Goal: Information Seeking & Learning: Learn about a topic

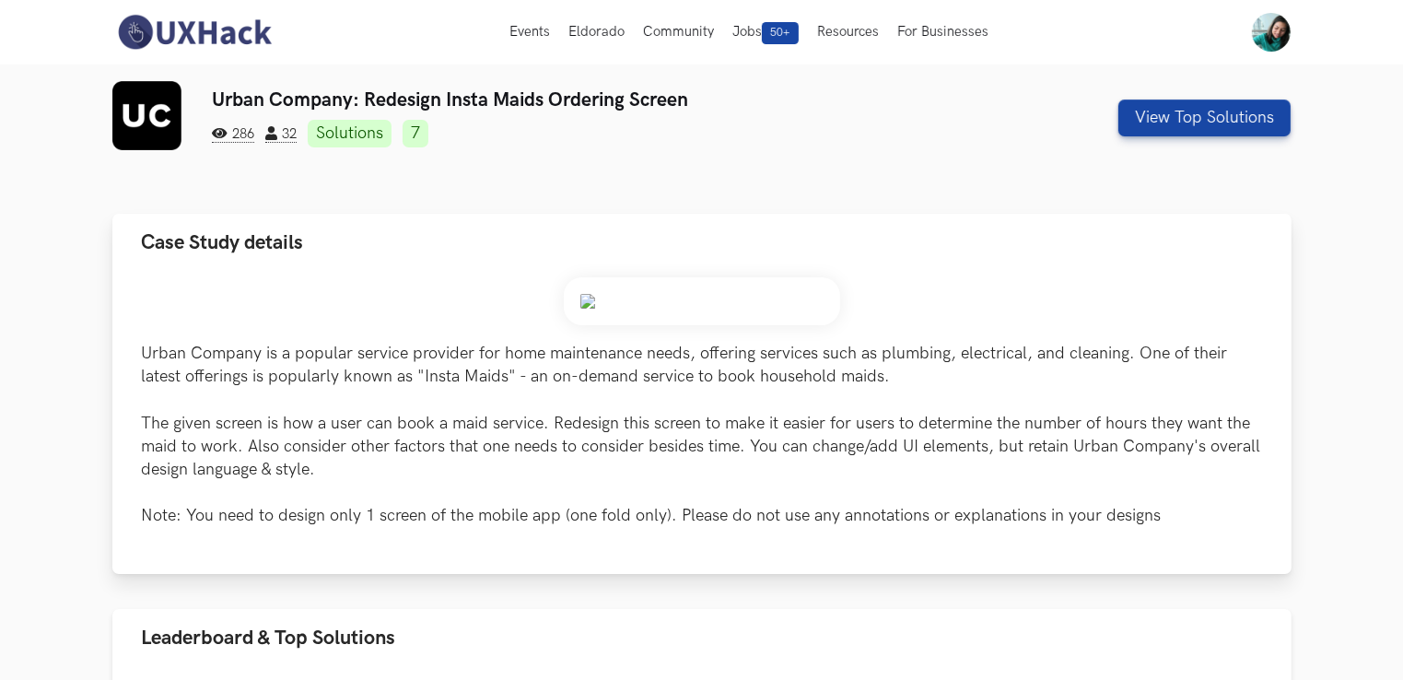
click at [420, 278] on div "Urban Company is a popular service provider for home maintenance needs, offerin…" at bounding box center [702, 402] width 1120 height 251
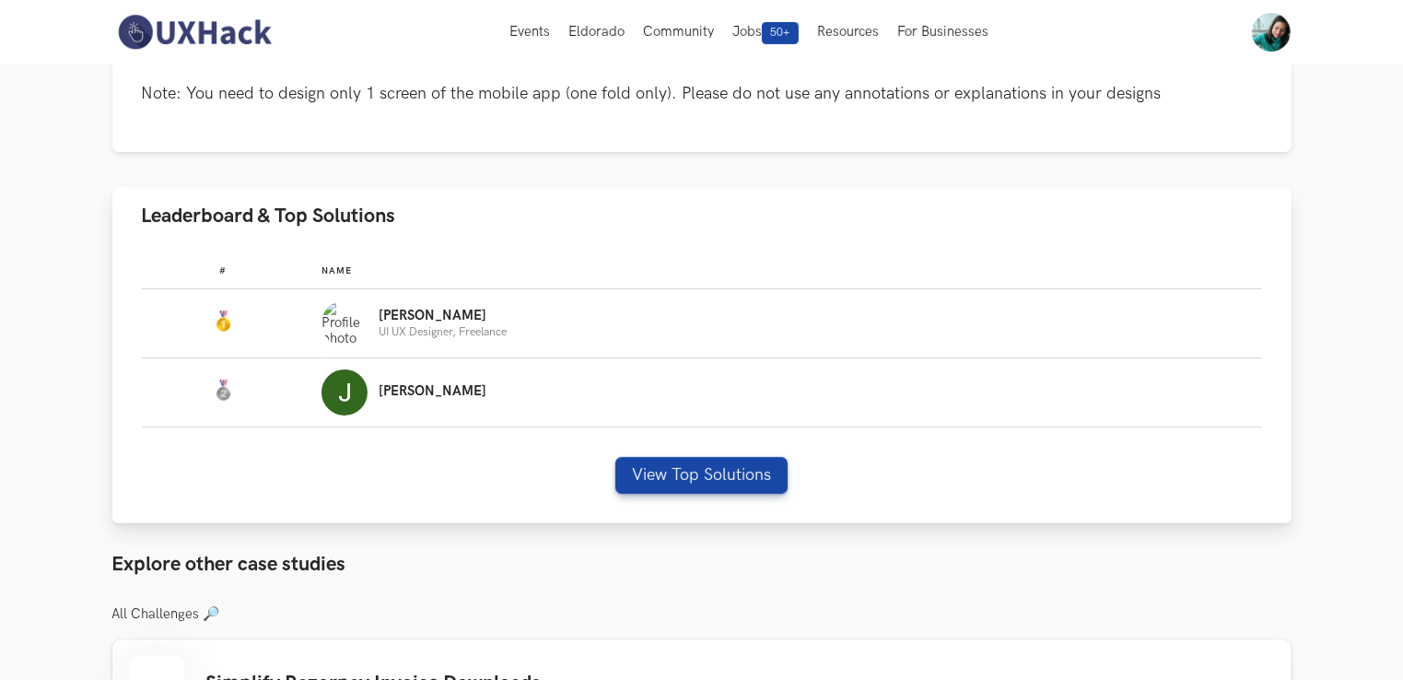
scroll to position [419, 0]
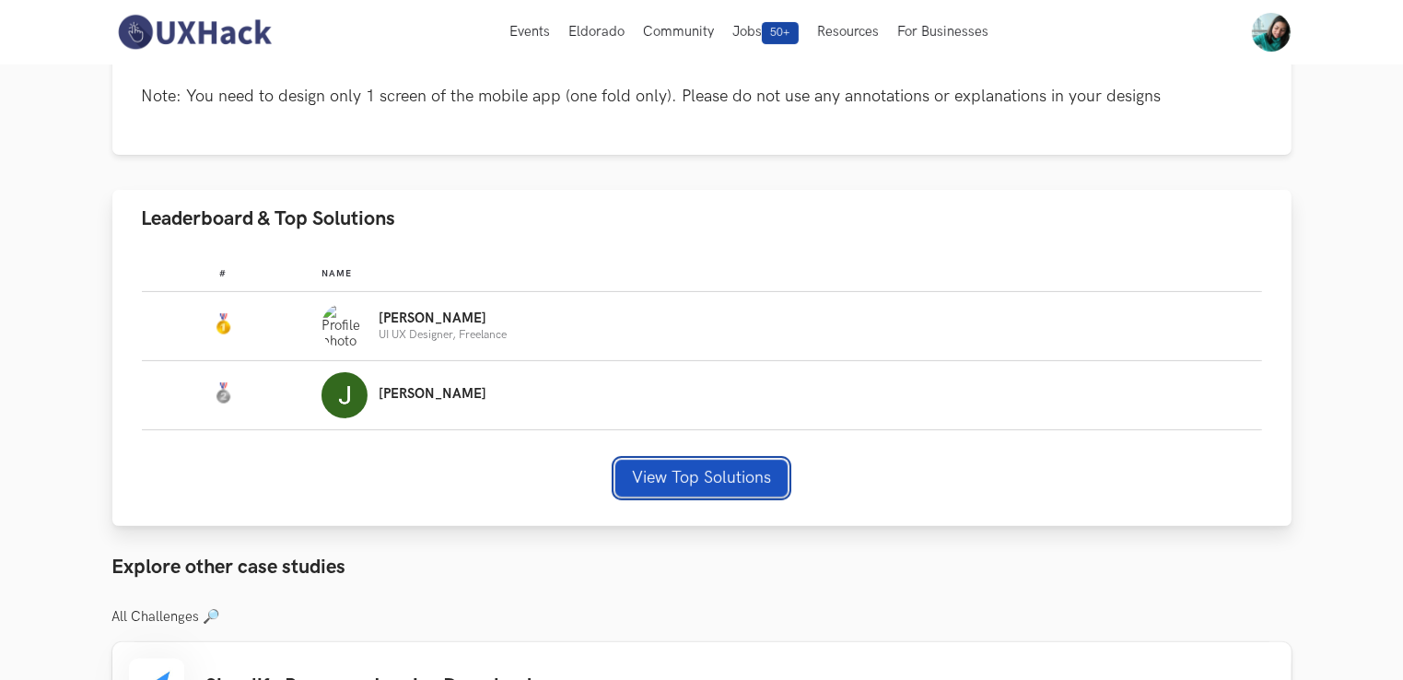
click at [719, 481] on button "View Top Solutions" at bounding box center [702, 478] width 172 height 37
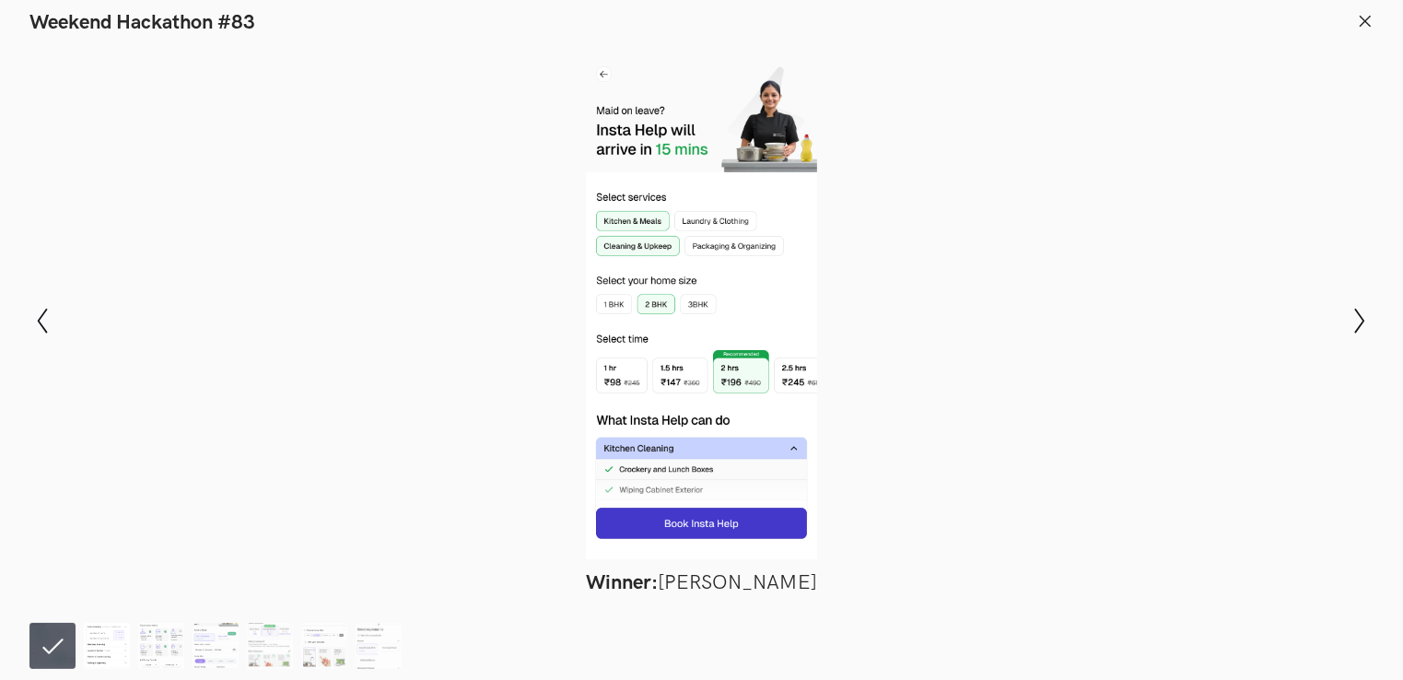
click at [114, 647] on img at bounding box center [107, 646] width 46 height 46
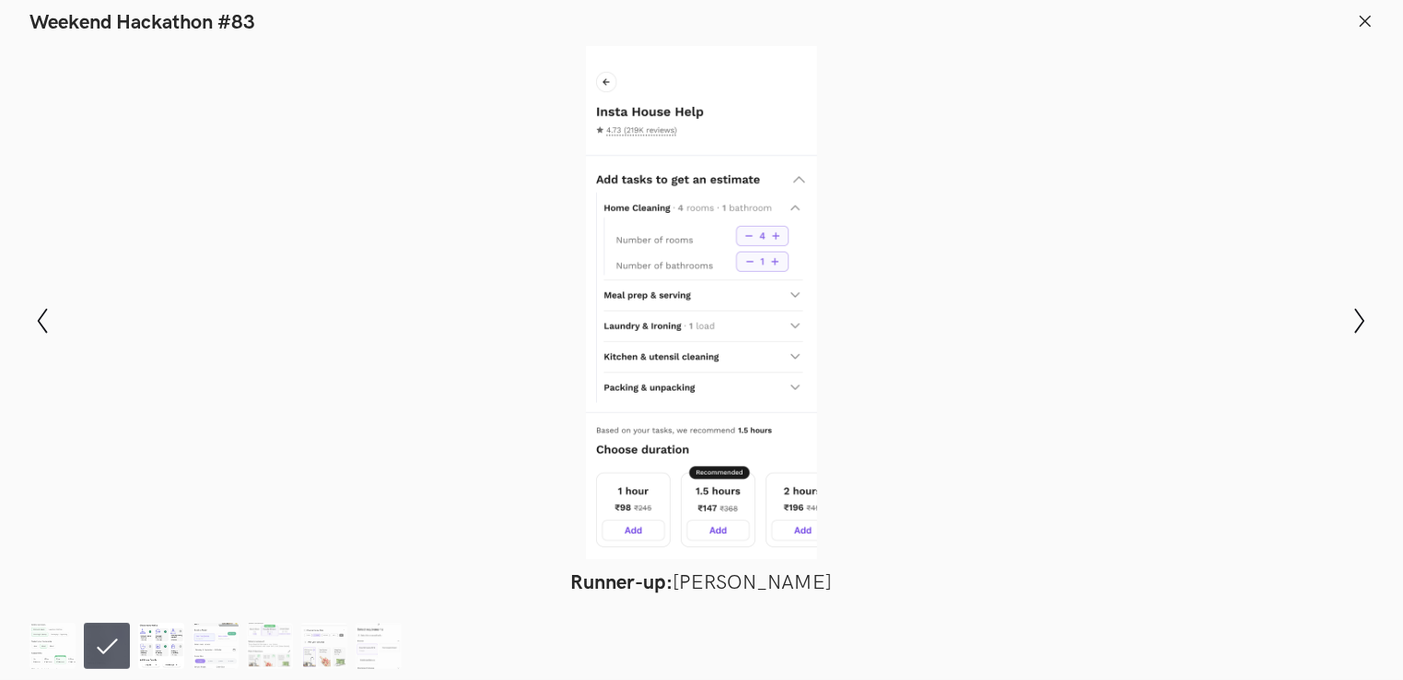
click at [158, 645] on img at bounding box center [161, 646] width 46 height 46
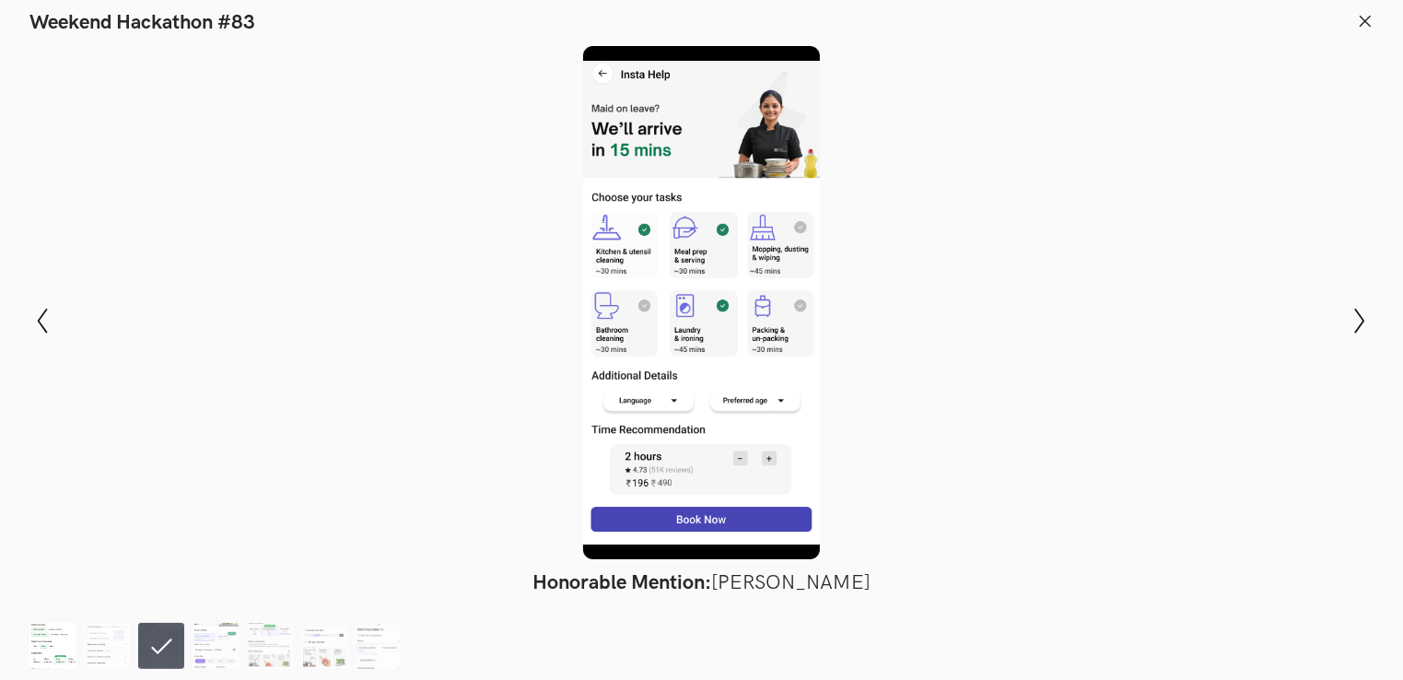
click at [47, 663] on img at bounding box center [52, 646] width 46 height 46
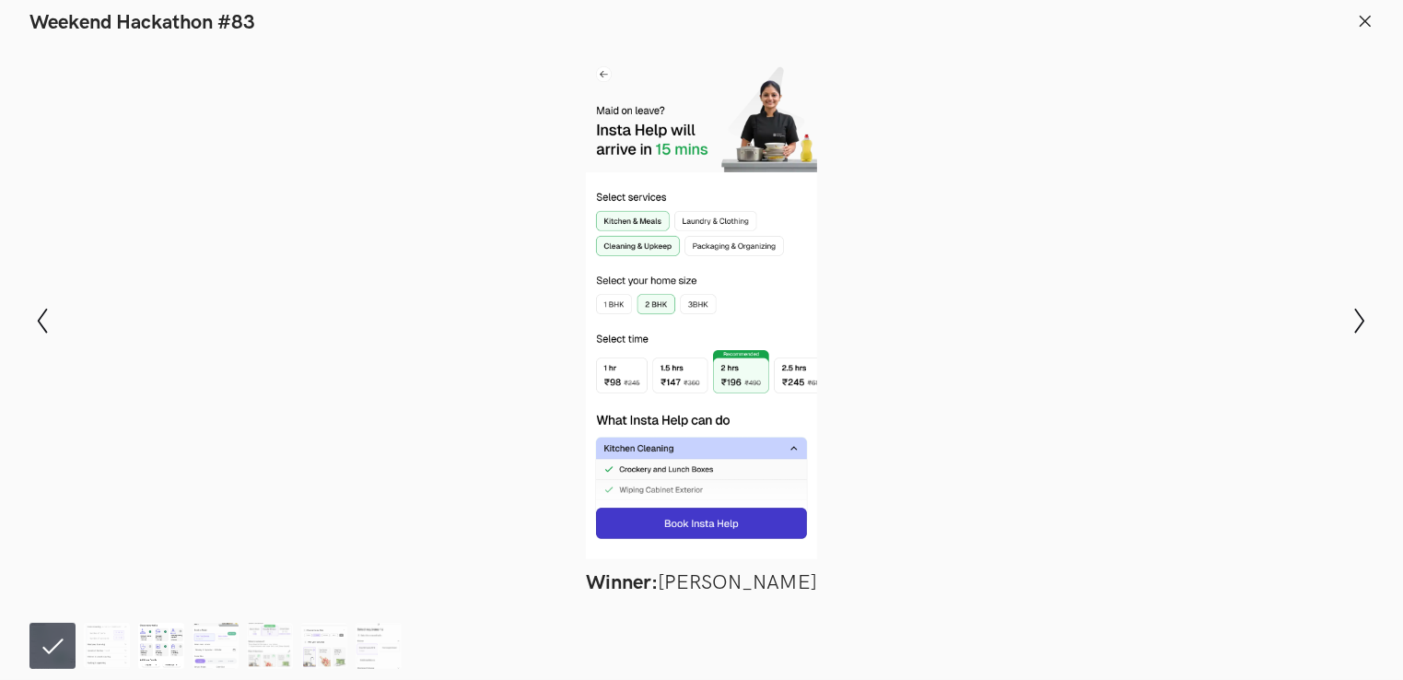
click at [176, 643] on img at bounding box center [161, 646] width 46 height 46
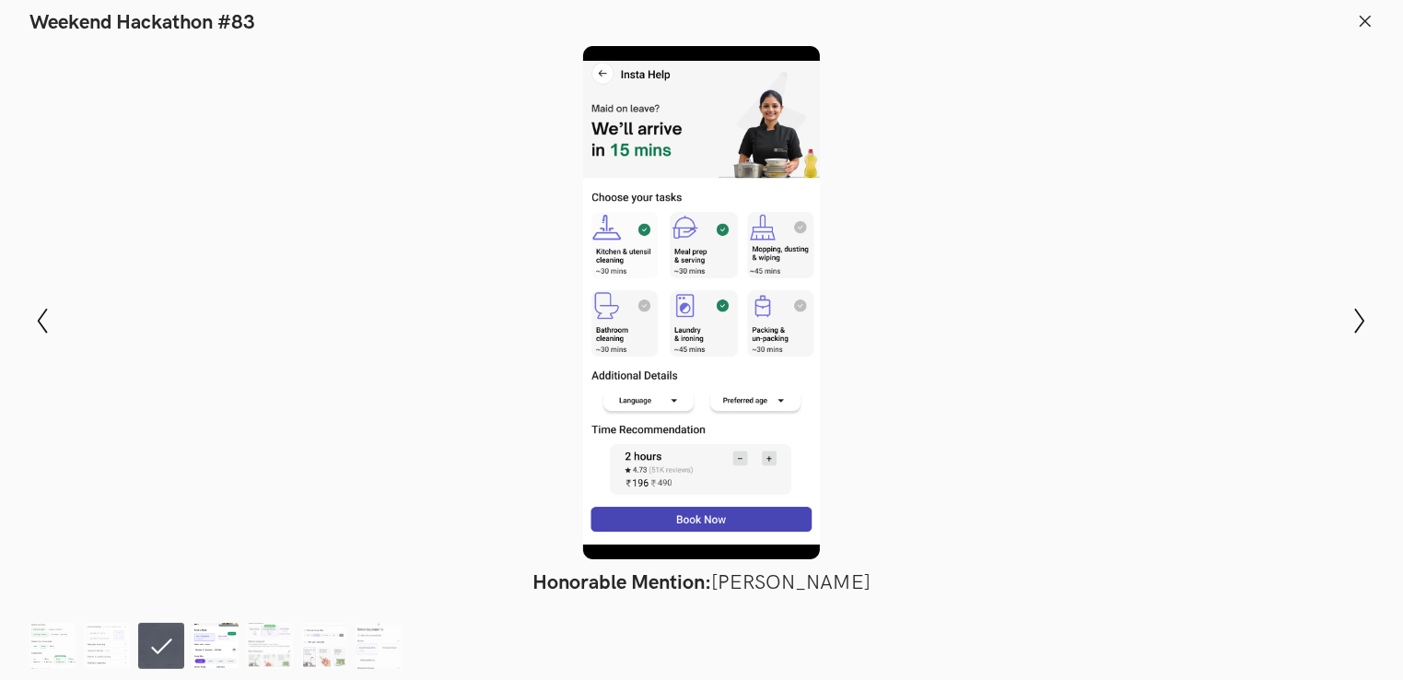
click at [197, 643] on img at bounding box center [216, 646] width 46 height 46
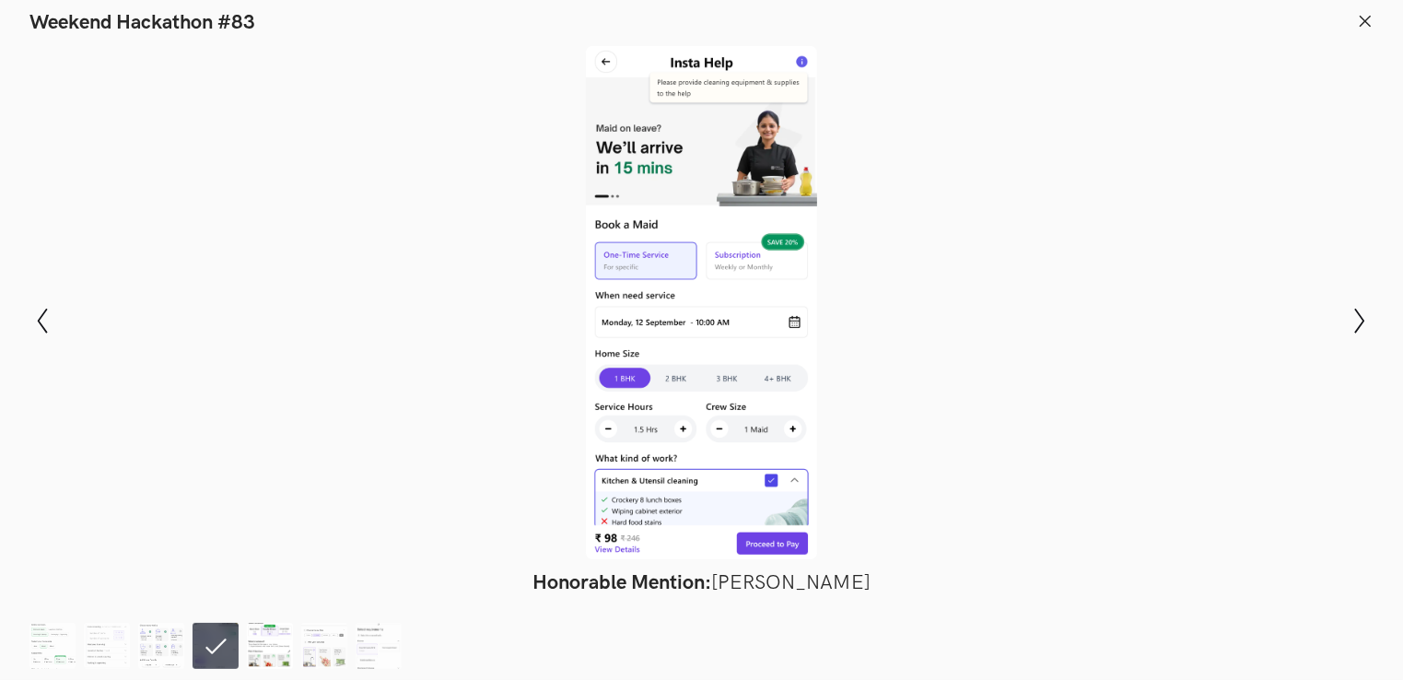
click at [267, 646] on img at bounding box center [270, 646] width 46 height 46
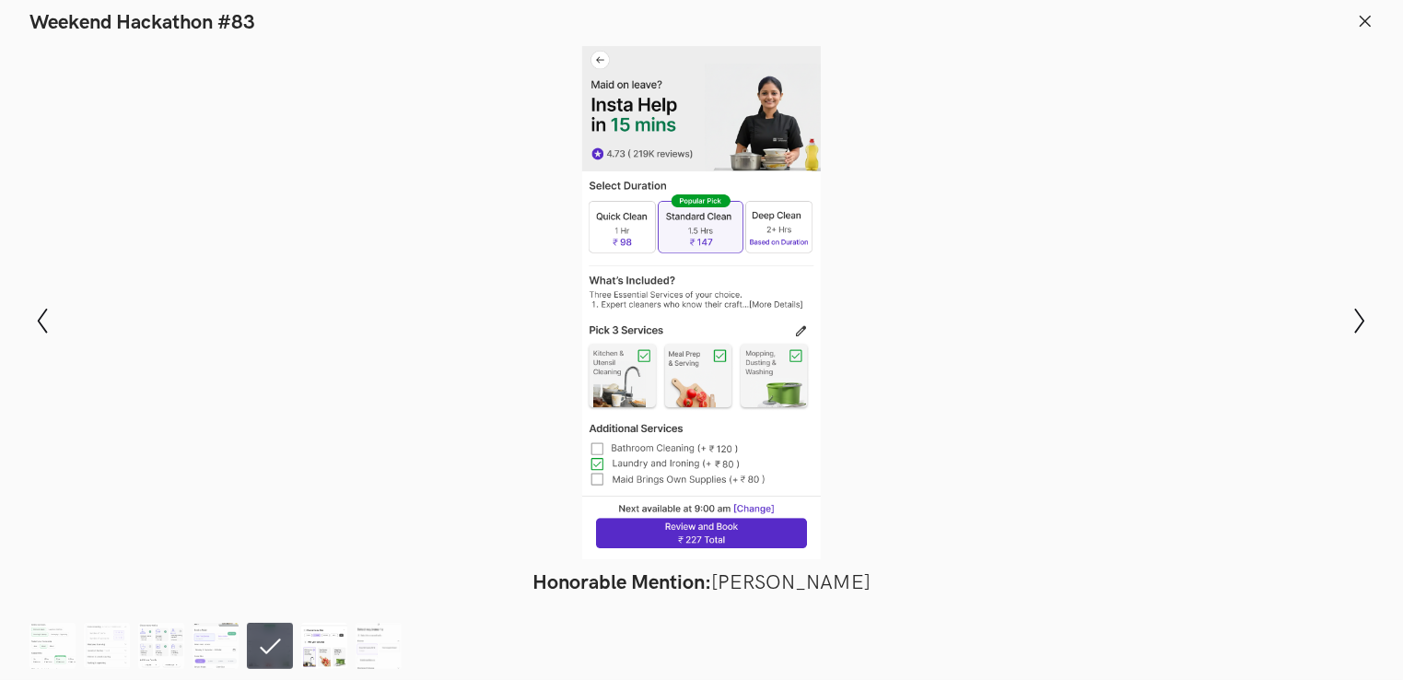
click at [323, 648] on img at bounding box center [324, 646] width 46 height 46
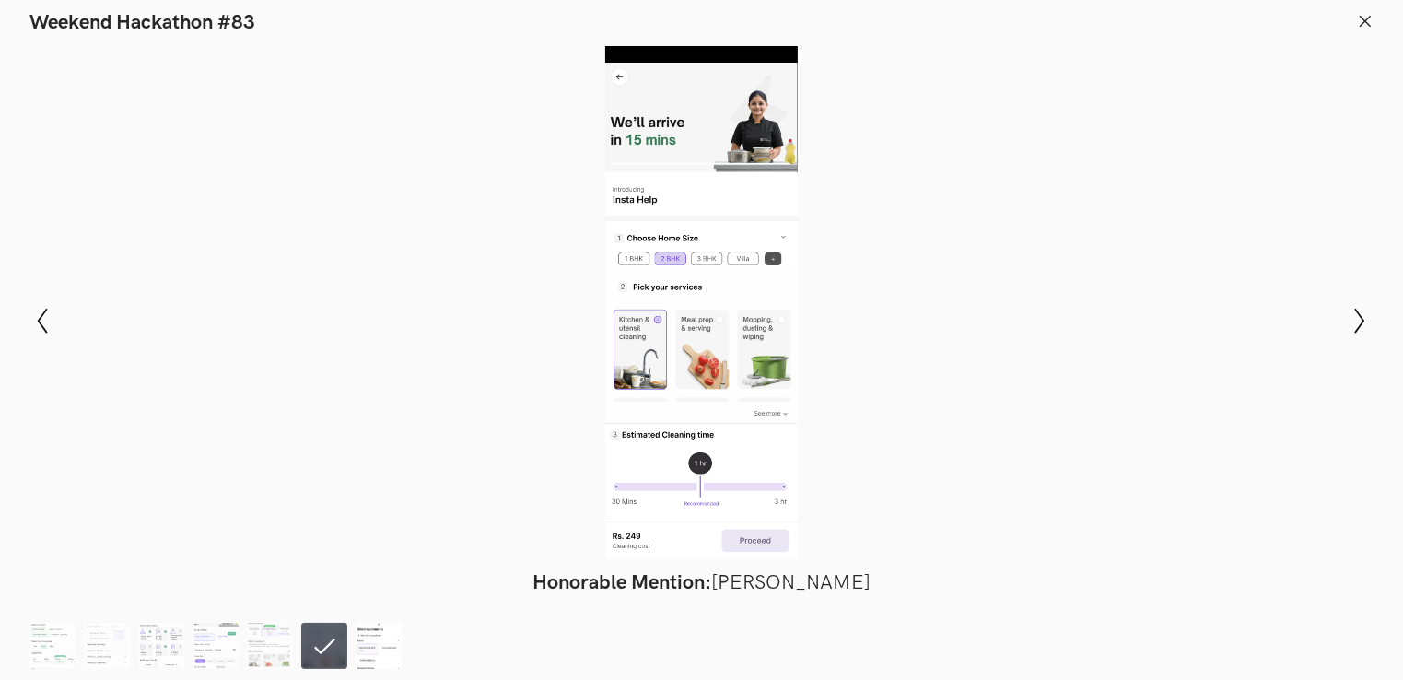
click at [380, 654] on img at bounding box center [379, 646] width 46 height 46
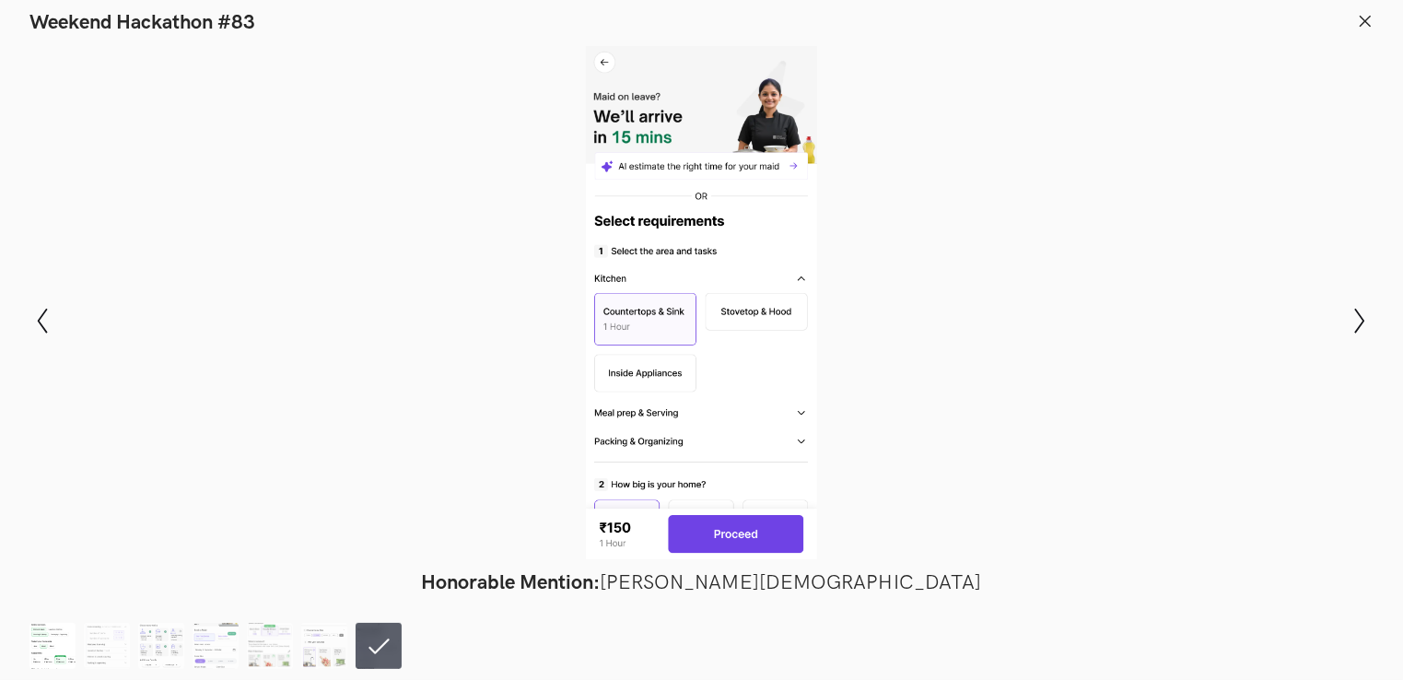
click at [61, 652] on img at bounding box center [52, 646] width 46 height 46
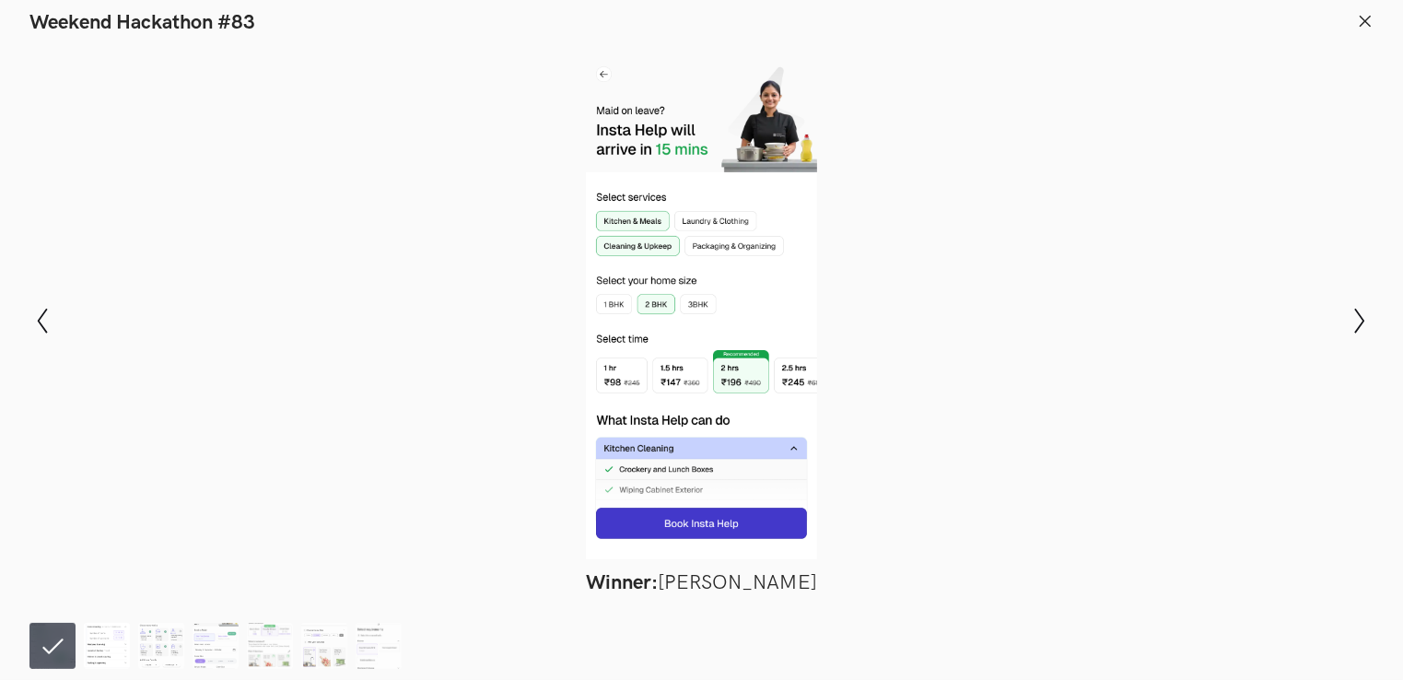
click at [111, 644] on img at bounding box center [107, 646] width 46 height 46
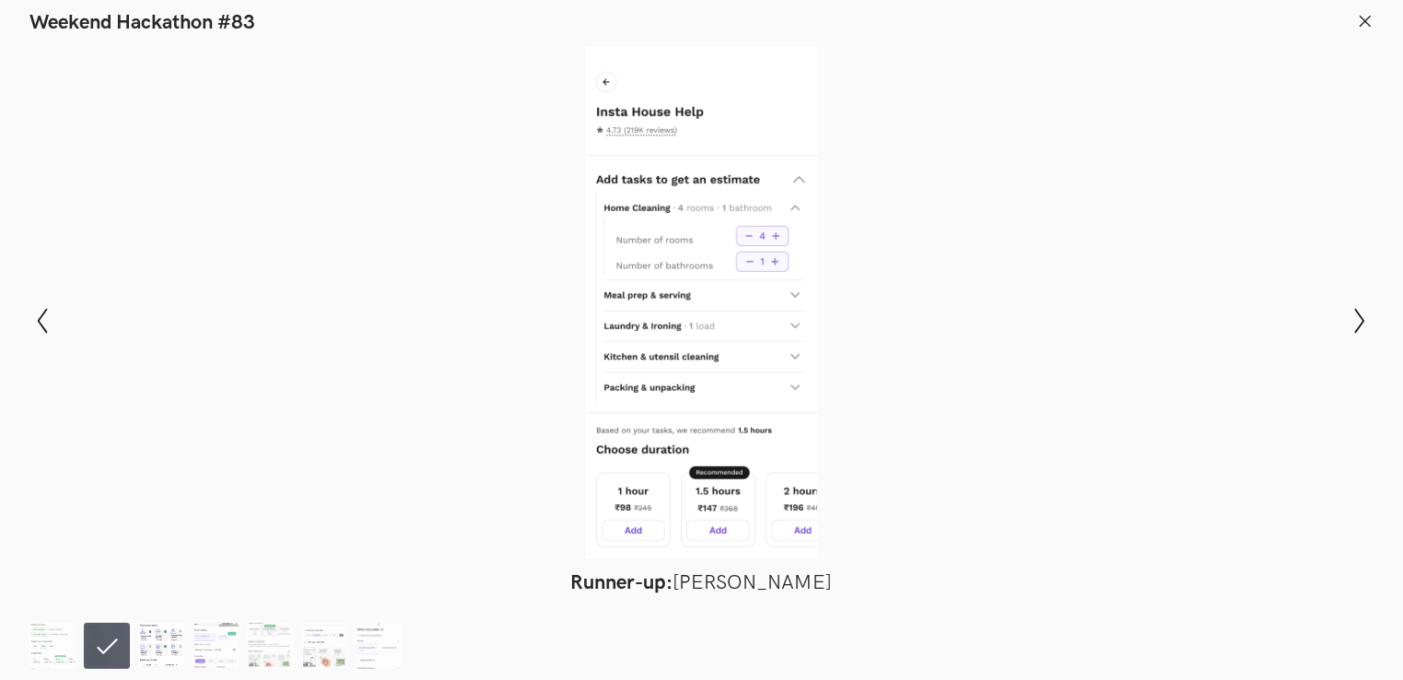
click at [161, 658] on img at bounding box center [161, 646] width 46 height 46
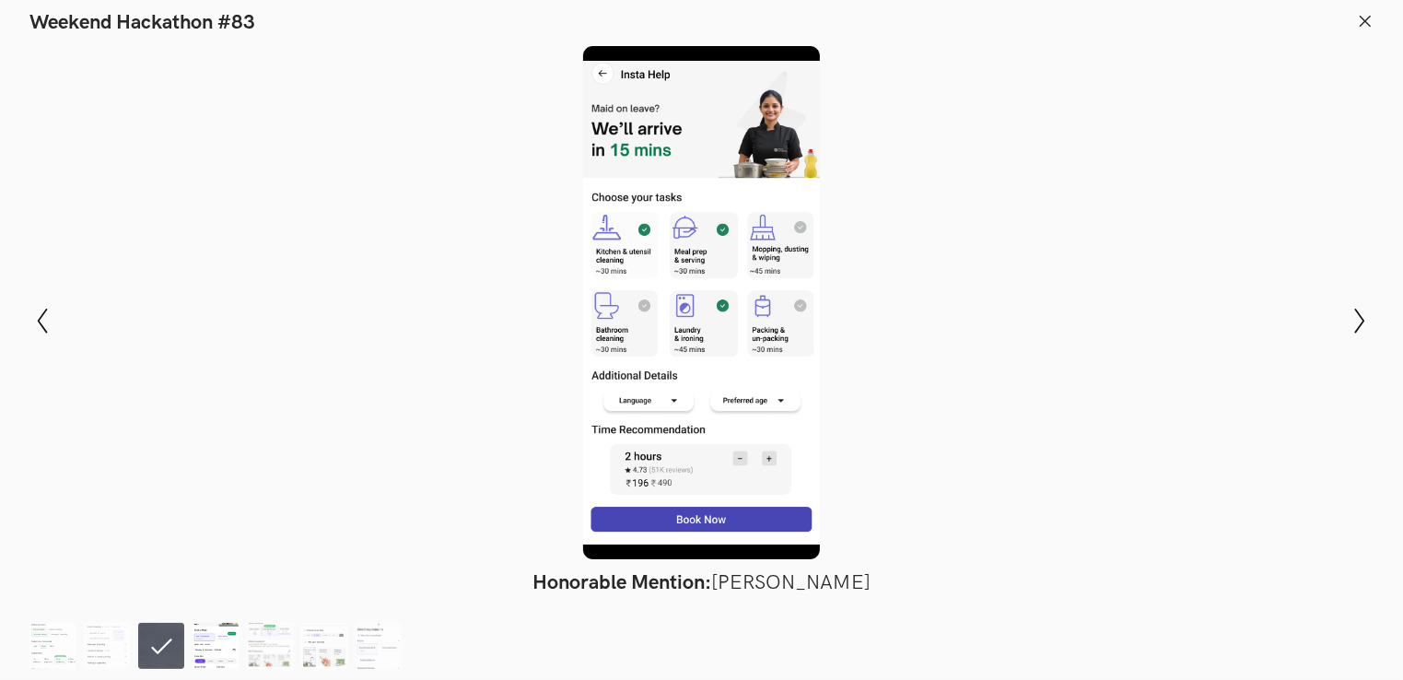
click at [218, 640] on img at bounding box center [216, 646] width 46 height 46
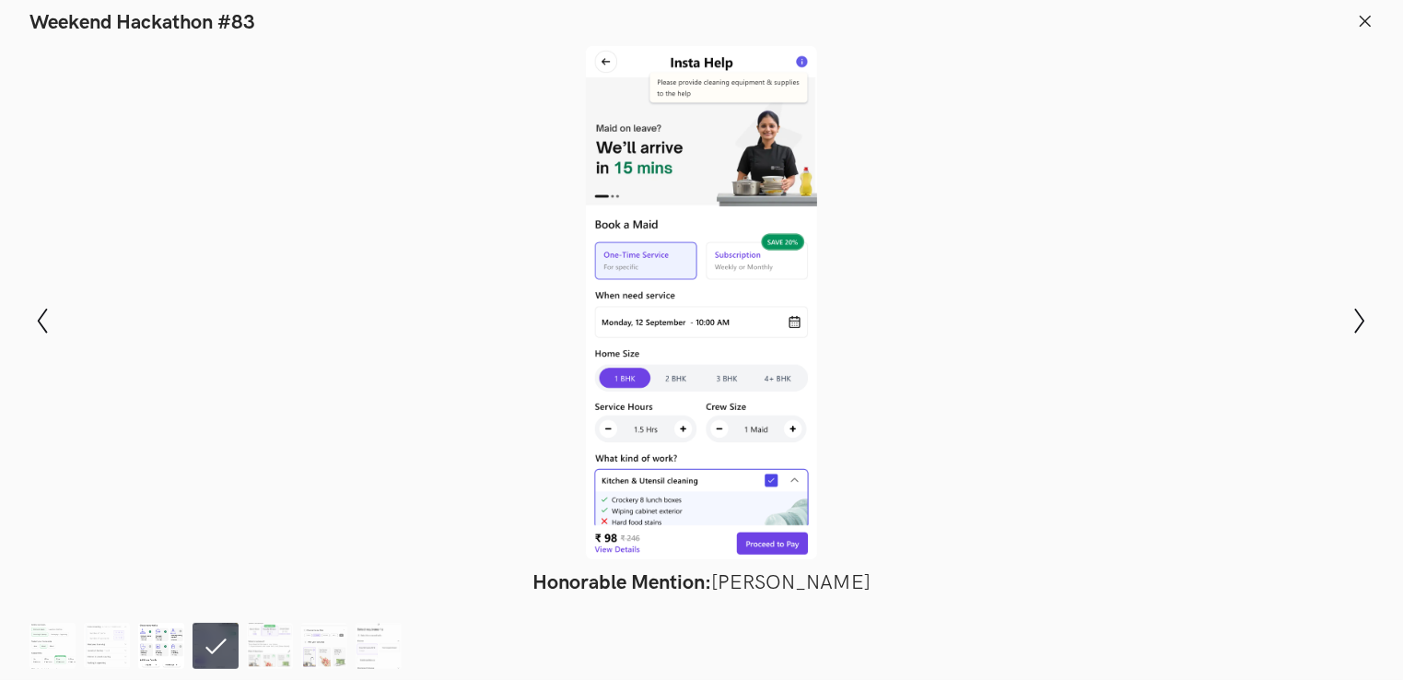
click at [147, 637] on img at bounding box center [161, 646] width 46 height 46
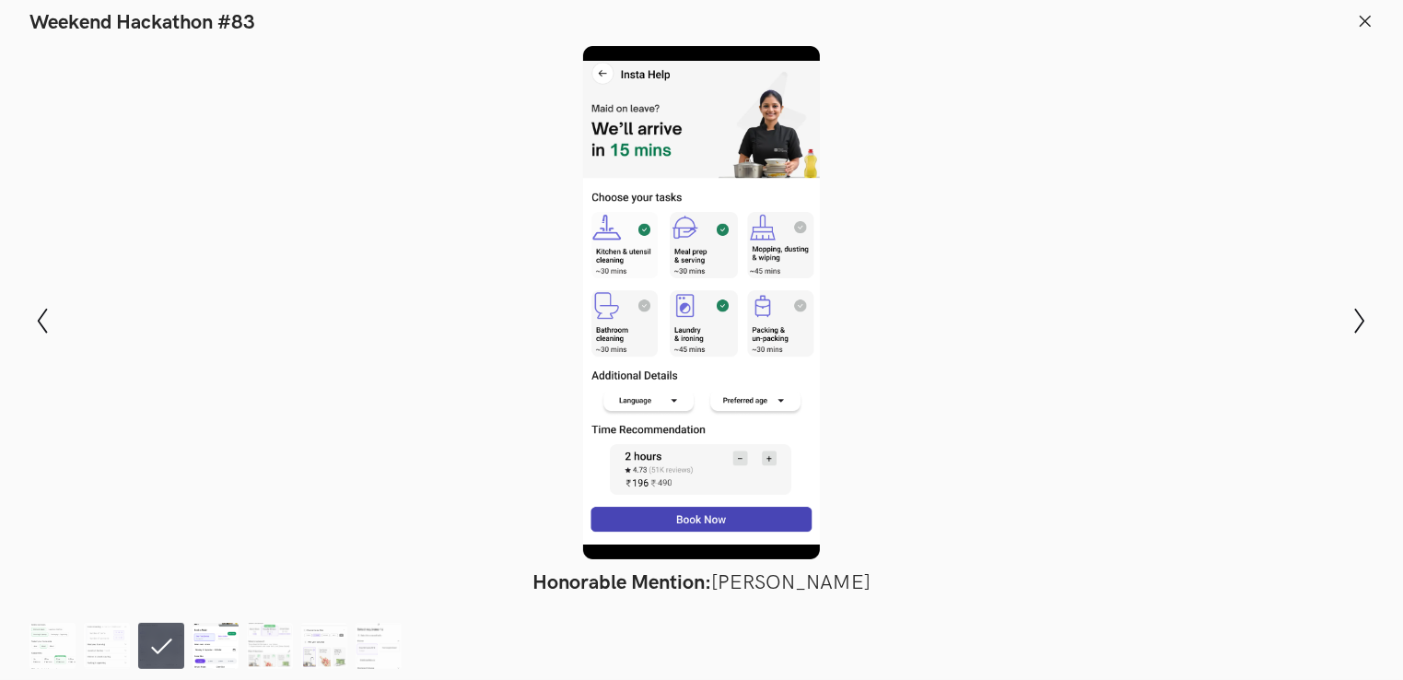
click at [216, 644] on img at bounding box center [216, 646] width 46 height 46
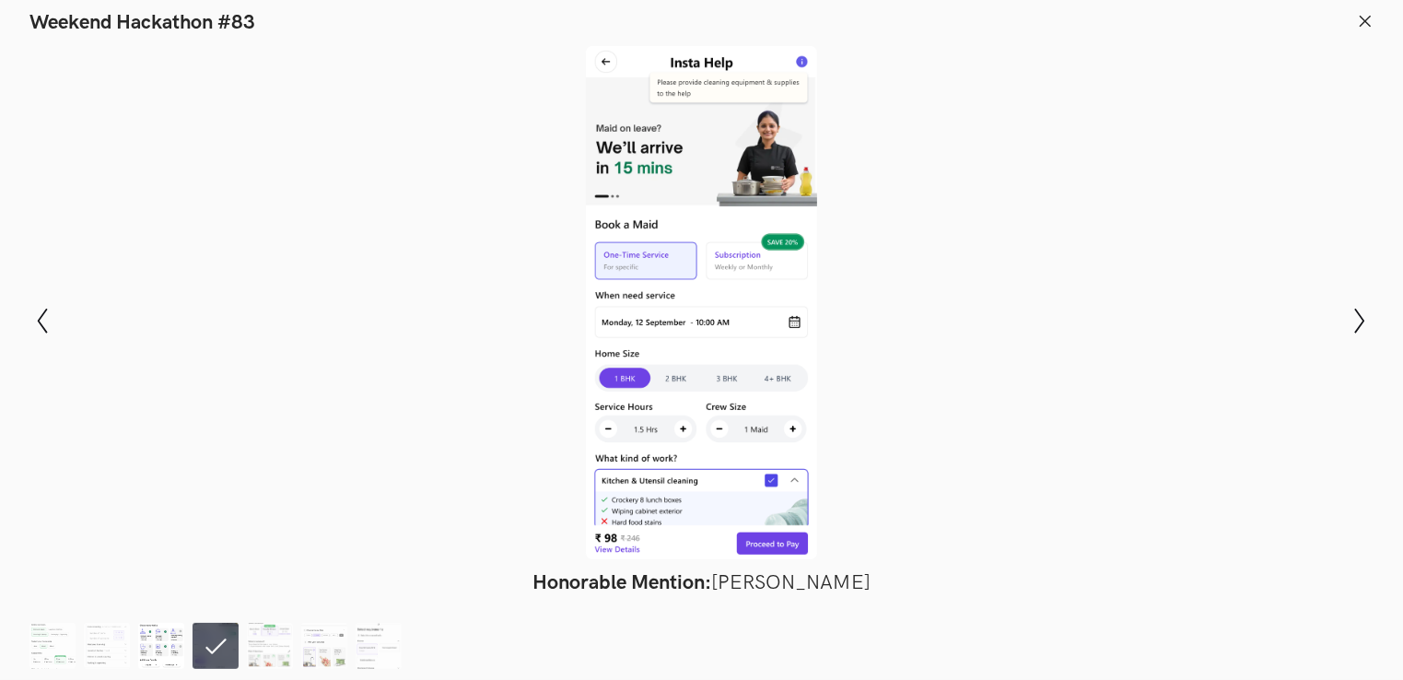
click at [164, 639] on img at bounding box center [161, 646] width 46 height 46
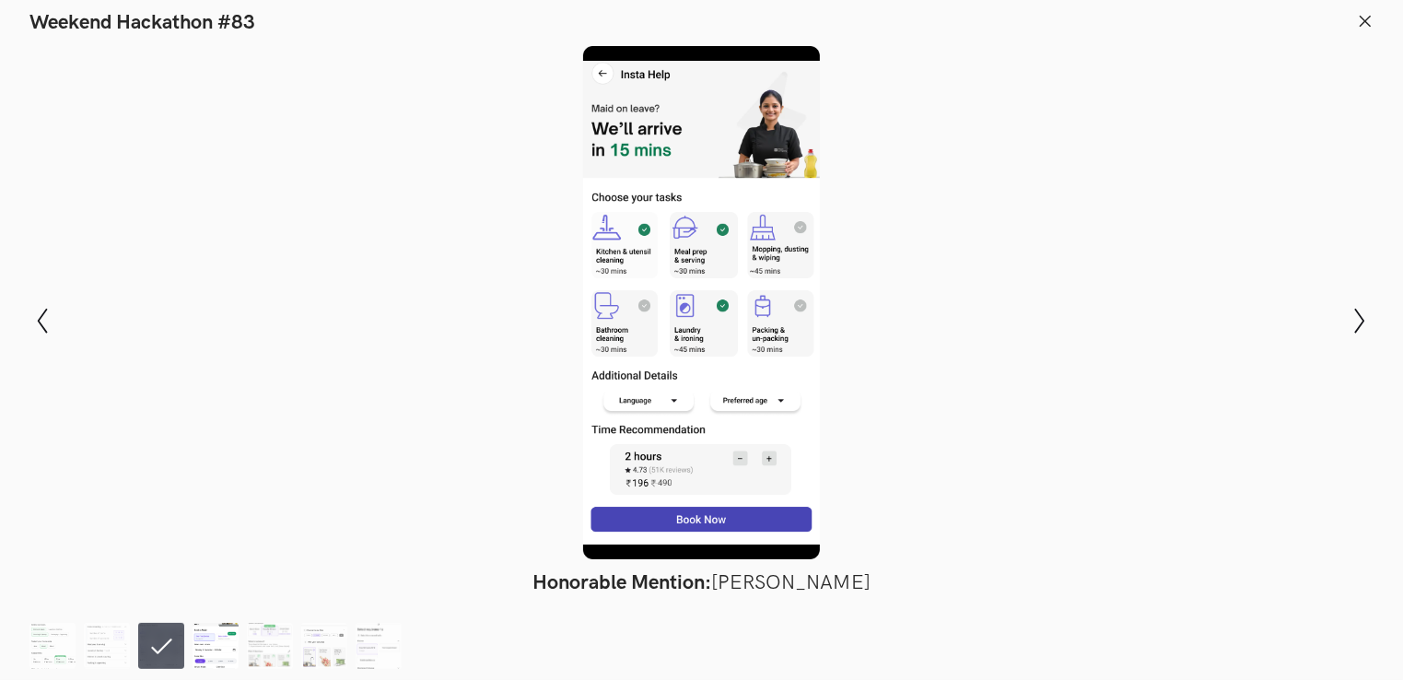
click at [212, 638] on img at bounding box center [216, 646] width 46 height 46
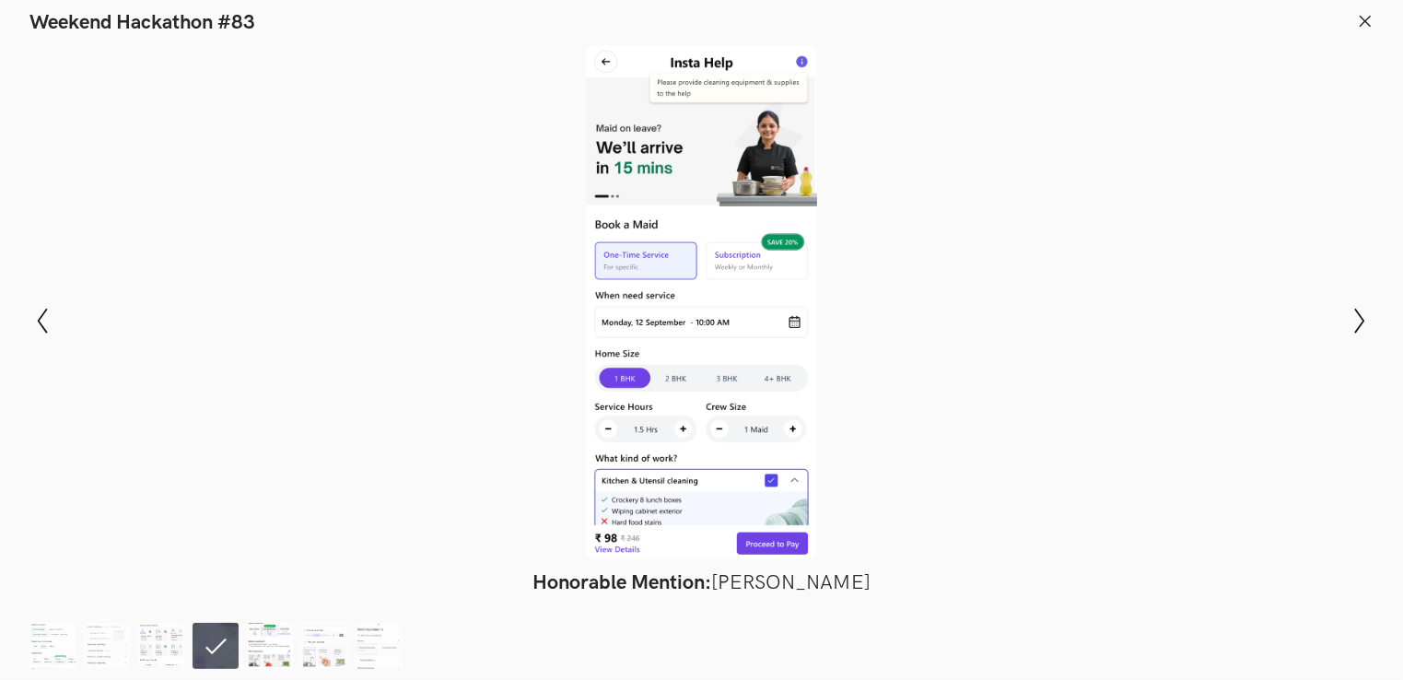
click at [278, 636] on img at bounding box center [270, 646] width 46 height 46
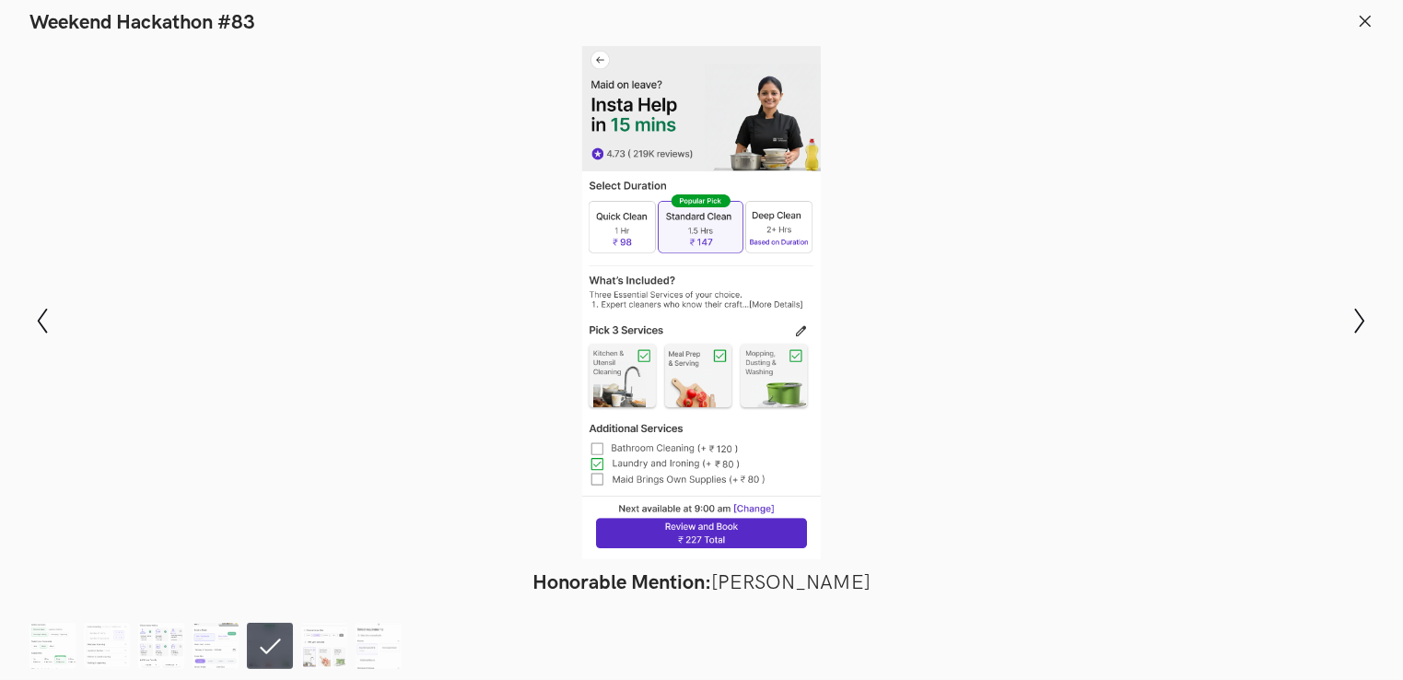
click at [351, 638] on ol at bounding box center [219, 646] width 381 height 46
click at [318, 653] on img at bounding box center [324, 646] width 46 height 46
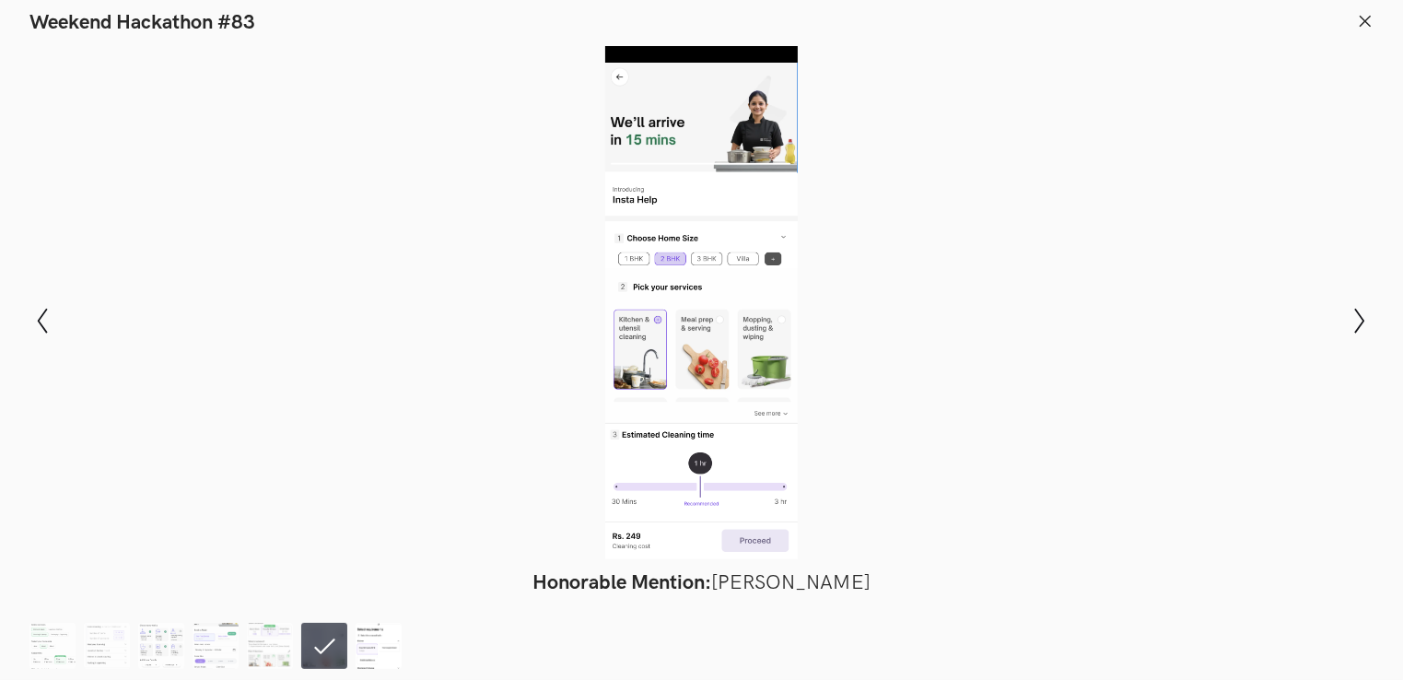
click at [366, 652] on img at bounding box center [379, 646] width 46 height 46
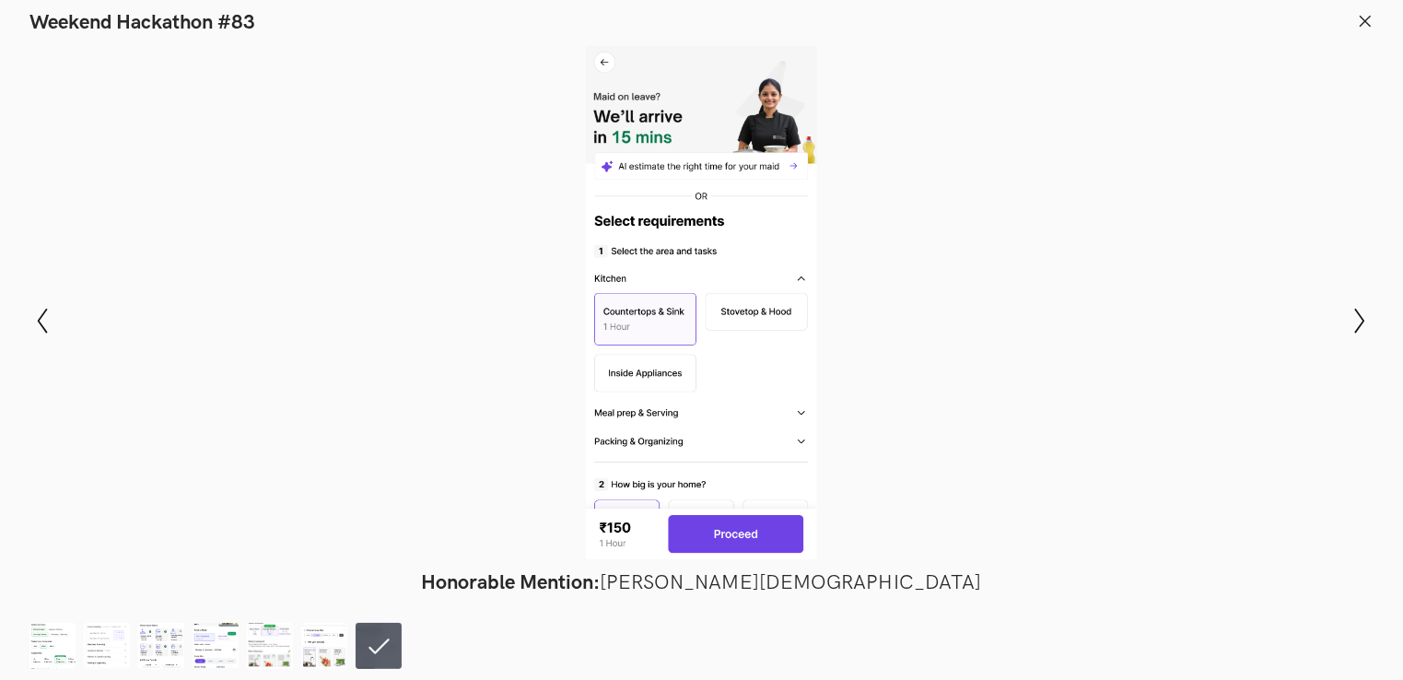
click at [1371, 18] on icon at bounding box center [1365, 21] width 17 height 17
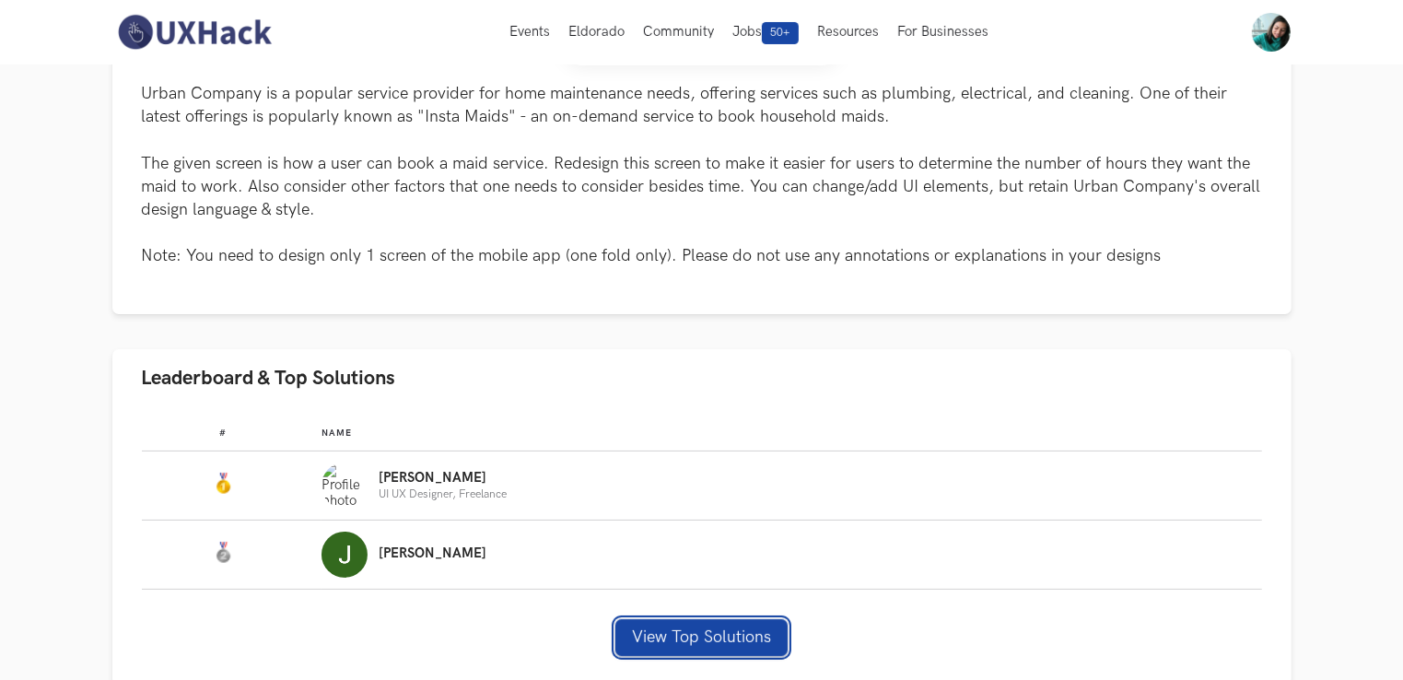
scroll to position [0, 0]
